Goal: Task Accomplishment & Management: Use online tool/utility

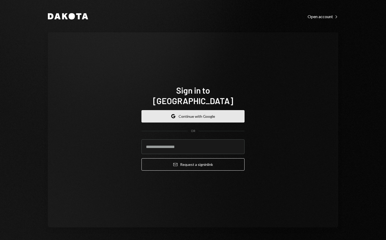
click at [204, 111] on button "Google Continue with Google" at bounding box center [193, 116] width 103 height 12
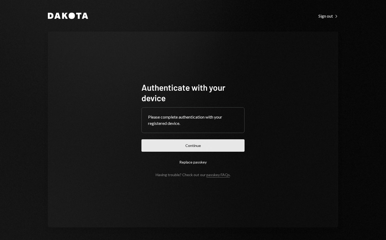
click at [204, 144] on button "Continue" at bounding box center [193, 146] width 103 height 12
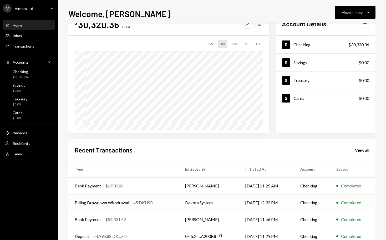
scroll to position [52, 0]
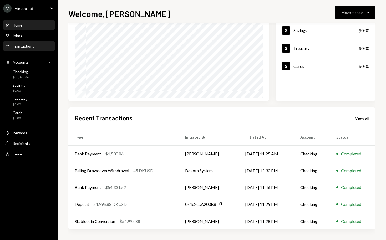
click at [26, 46] on div "Transactions" at bounding box center [24, 46] width 22 height 4
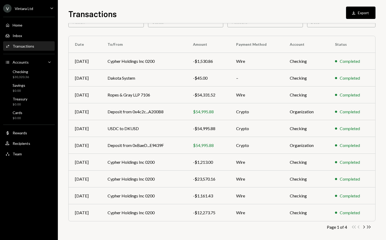
scroll to position [34, 0]
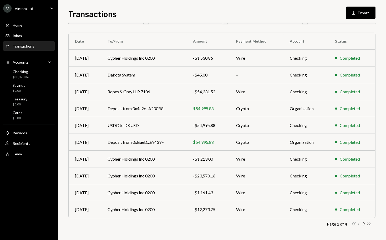
click at [365, 224] on icon "Chevron Right" at bounding box center [364, 224] width 5 height 5
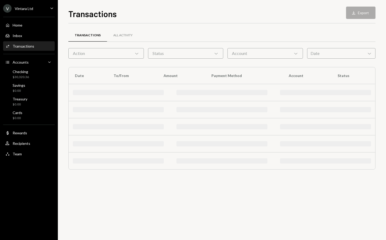
scroll to position [0, 0]
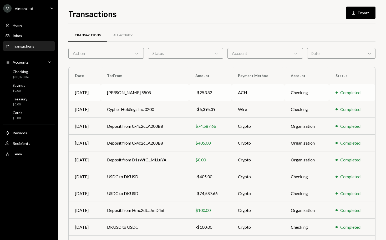
click at [122, 94] on td "Syd NixOS 5508" at bounding box center [145, 92] width 88 height 17
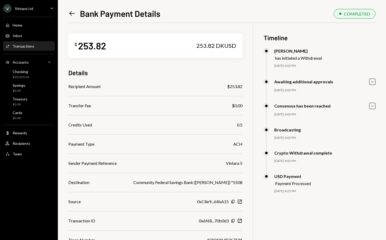
click at [236, 39] on div "$ 253.82 253.82 DKUSD" at bounding box center [155, 45] width 174 height 24
click at [25, 74] on div "Checking $30,320.36" at bounding box center [21, 75] width 16 height 10
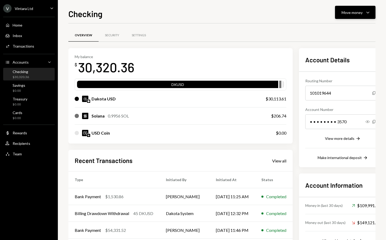
click at [359, 13] on div "Move money" at bounding box center [352, 13] width 21 height 6
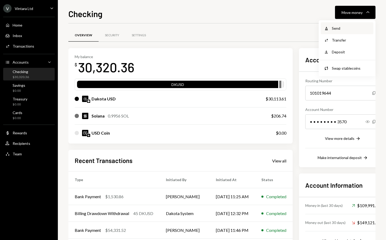
click at [344, 29] on div "Send" at bounding box center [351, 29] width 38 height 6
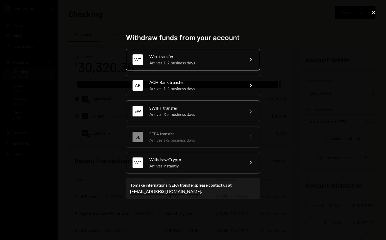
click at [192, 68] on div "WT Wire transfer Arrives 1-2 business days Chevron Right" at bounding box center [193, 60] width 134 height 22
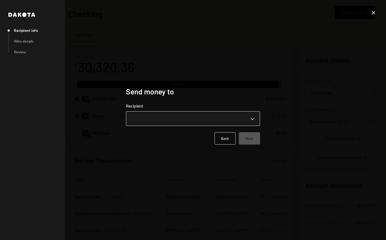
click at [200, 118] on body "V Vintara Ltd Caret Down Home Home Inbox Inbox Activities Transactions Accounts…" at bounding box center [193, 120] width 386 height 240
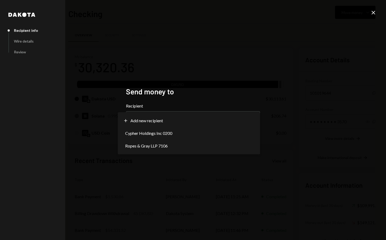
click at [254, 70] on div "**********" at bounding box center [193, 120] width 386 height 240
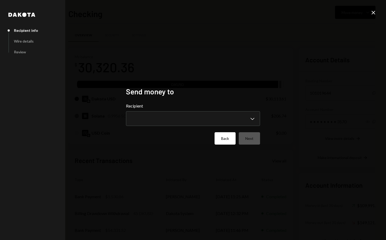
click at [216, 143] on button "Back" at bounding box center [225, 138] width 21 height 12
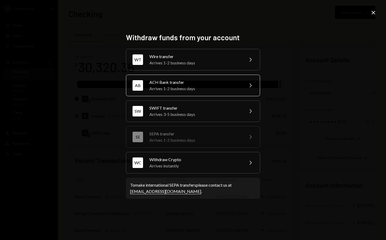
click at [197, 86] on div "Arrives 1-2 business days" at bounding box center [196, 89] width 92 height 6
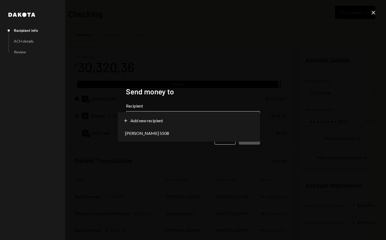
click at [192, 115] on body "V Vintara Ltd Caret Down Home Home Inbox Inbox Activities Transactions Accounts…" at bounding box center [193, 120] width 386 height 240
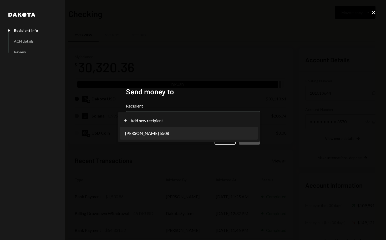
select select "**********"
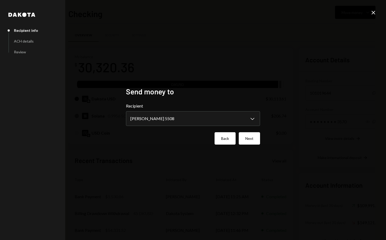
click at [229, 137] on button "Back" at bounding box center [225, 138] width 21 height 12
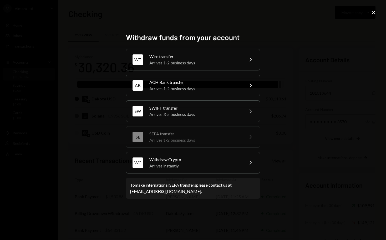
click at [310, 149] on div "Withdraw funds from your account WT Wire transfer Arrives 1-2 business days Che…" at bounding box center [193, 120] width 386 height 240
click at [371, 14] on icon "Close" at bounding box center [374, 12] width 6 height 6
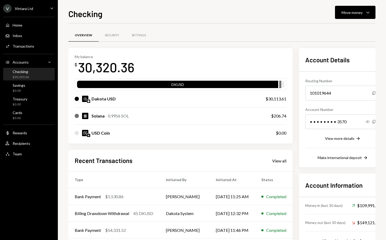
click at [23, 76] on div "$30,320.36" at bounding box center [21, 77] width 16 height 4
click at [19, 41] on link "Activities Transactions" at bounding box center [29, 45] width 52 height 9
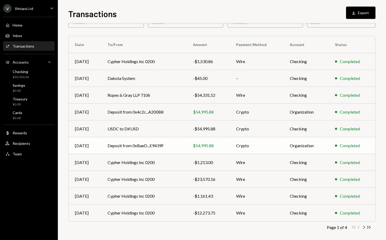
scroll to position [34, 0]
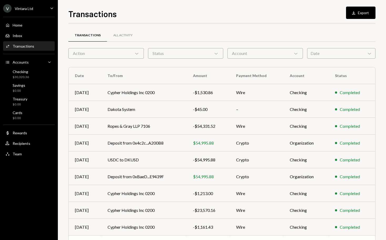
scroll to position [34, 0]
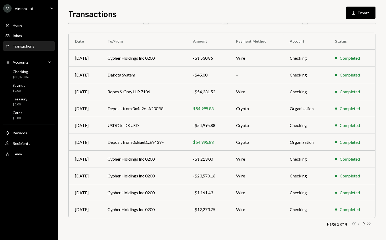
click at [364, 224] on icon "Chevron Right" at bounding box center [364, 224] width 5 height 5
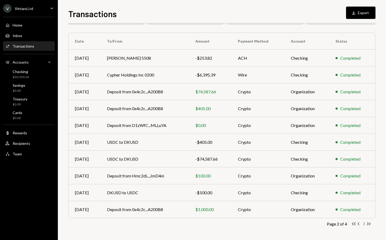
click at [364, 224] on icon "Chevron Right" at bounding box center [364, 224] width 5 height 5
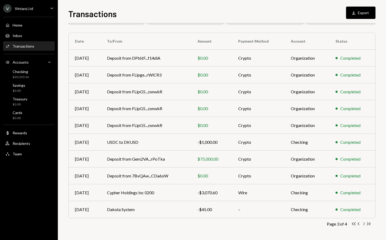
click at [364, 224] on icon "Chevron Right" at bounding box center [364, 224] width 5 height 5
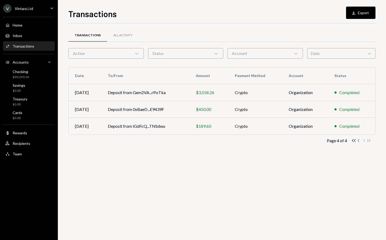
click at [358, 141] on icon "Chevron Left" at bounding box center [359, 140] width 5 height 5
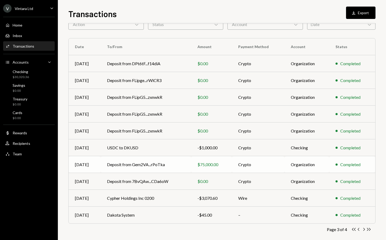
scroll to position [34, 0]
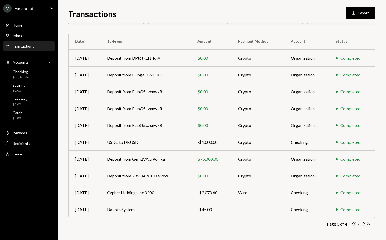
click at [358, 224] on icon "button" at bounding box center [359, 224] width 2 height 3
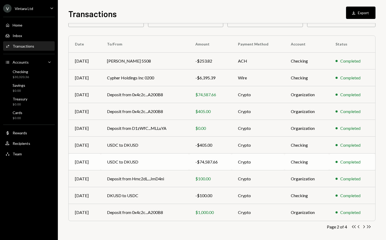
scroll to position [32, 0]
click at [359, 227] on icon "Chevron Left" at bounding box center [359, 226] width 5 height 5
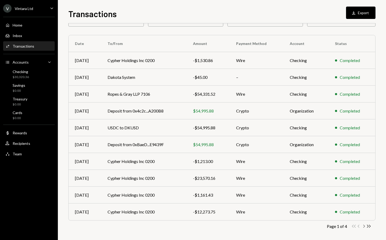
click at [364, 226] on icon "Chevron Right" at bounding box center [364, 226] width 5 height 5
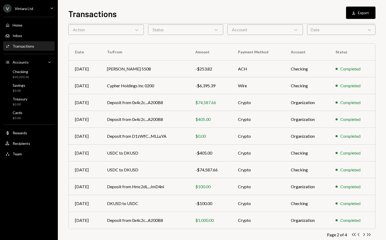
scroll to position [0, 0]
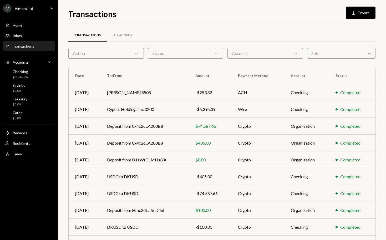
click at [270, 53] on div "Account Chevron Down" at bounding box center [266, 53] width 76 height 11
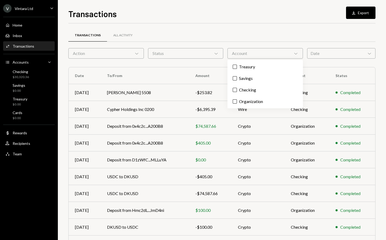
click at [270, 53] on div "Account Chevron Down" at bounding box center [266, 53] width 76 height 11
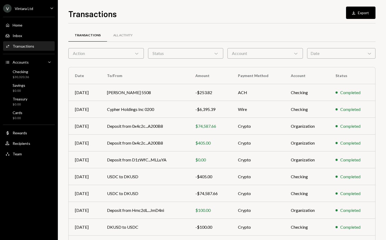
click at [330, 55] on div "Date Chevron Down" at bounding box center [341, 53] width 68 height 11
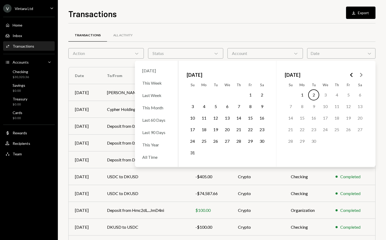
click at [330, 55] on div "Date Chevron Down" at bounding box center [341, 53] width 68 height 11
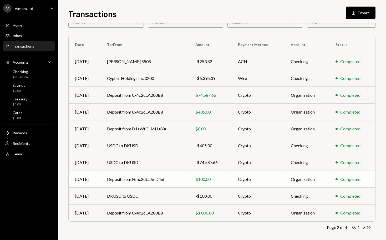
scroll to position [34, 0]
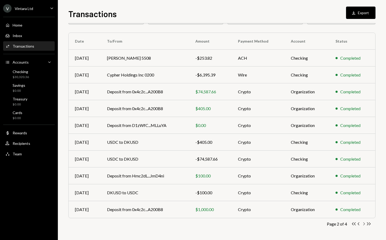
click at [363, 225] on icon "Chevron Right" at bounding box center [364, 224] width 5 height 5
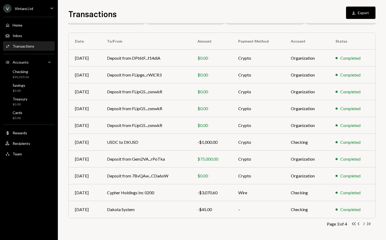
click at [363, 225] on icon "Chevron Right" at bounding box center [364, 224] width 5 height 5
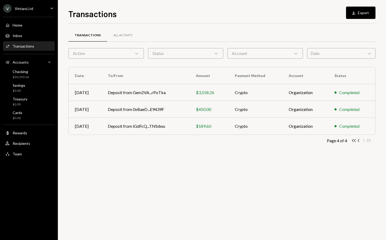
scroll to position [0, 0]
click at [358, 141] on icon "button" at bounding box center [359, 140] width 2 height 3
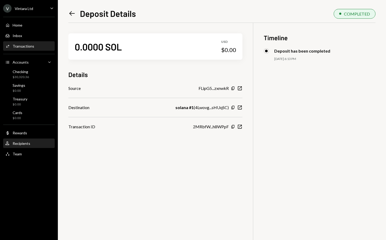
click at [25, 143] on div "Recipients" at bounding box center [22, 143] width 18 height 4
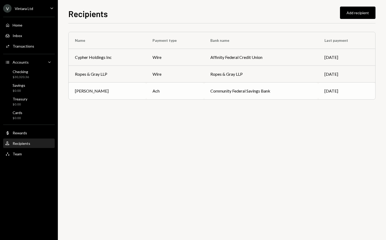
click at [82, 95] on td "Syd NixOS" at bounding box center [108, 91] width 78 height 17
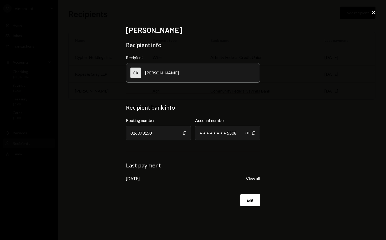
click at [375, 13] on icon at bounding box center [374, 13] width 4 height 4
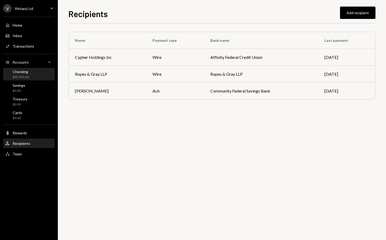
click at [31, 74] on div "Checking $30,320.36" at bounding box center [28, 75] width 47 height 10
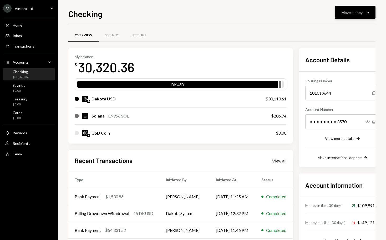
click at [376, 18] on button "Move money Caret Down" at bounding box center [355, 12] width 41 height 13
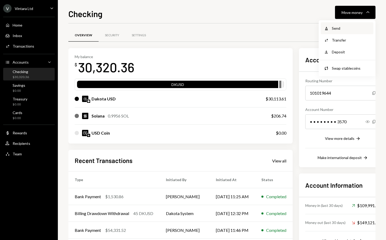
click at [343, 32] on div "Withdraw Send" at bounding box center [347, 28] width 53 height 12
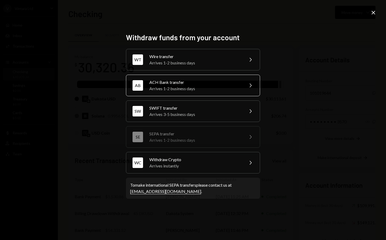
click at [188, 91] on div "Arrives 1-2 business days" at bounding box center [196, 89] width 92 height 6
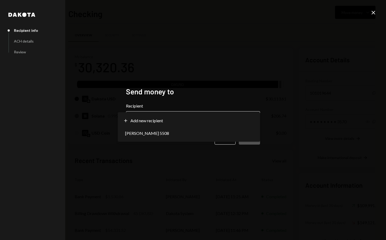
click at [192, 116] on body "V Vintara Ltd Caret Down Home Home Inbox Inbox Activities Transactions Accounts…" at bounding box center [193, 120] width 386 height 240
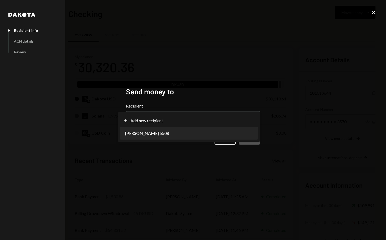
select select "**********"
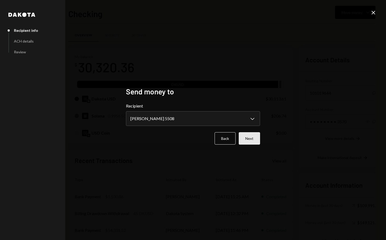
click at [250, 137] on button "Next" at bounding box center [249, 138] width 21 height 12
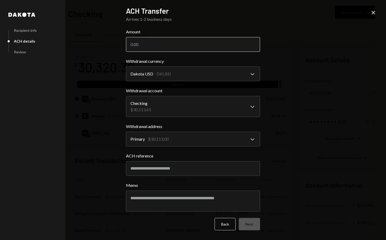
click at [152, 39] on input "Amount" at bounding box center [193, 44] width 134 height 15
type input "44.55"
click at [252, 225] on button "Next" at bounding box center [249, 224] width 21 height 12
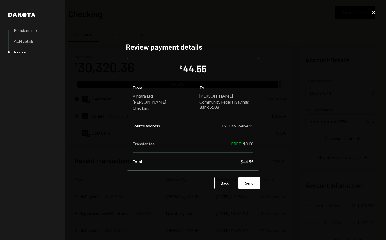
click at [256, 184] on button "Send" at bounding box center [250, 183] width 22 height 12
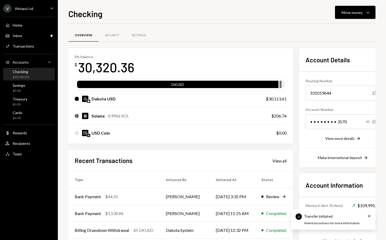
click at [20, 72] on div "Checking" at bounding box center [21, 72] width 16 height 4
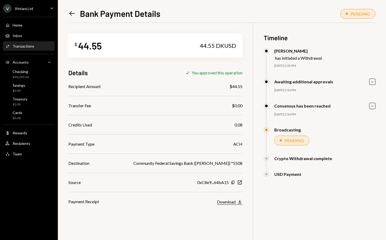
click at [233, 203] on div "Download" at bounding box center [226, 202] width 19 height 5
